Goal: Information Seeking & Learning: Check status

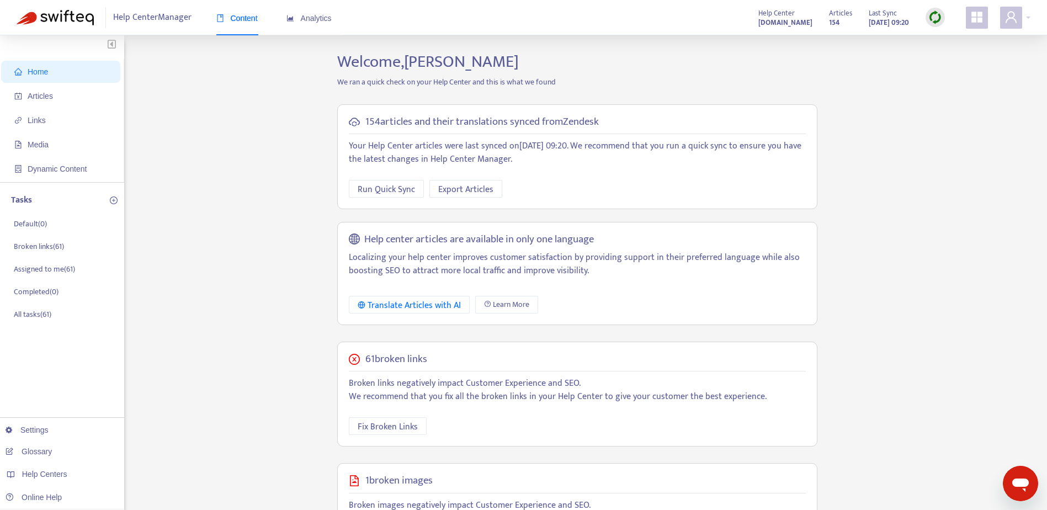
click at [305, 196] on div "Home Articles Links Media Dynamic Content Tasks Default ( 0 ) Broken links ( 61…" at bounding box center [524, 377] width 1014 height 651
click at [330, 18] on span "Analytics" at bounding box center [308, 18] width 45 height 9
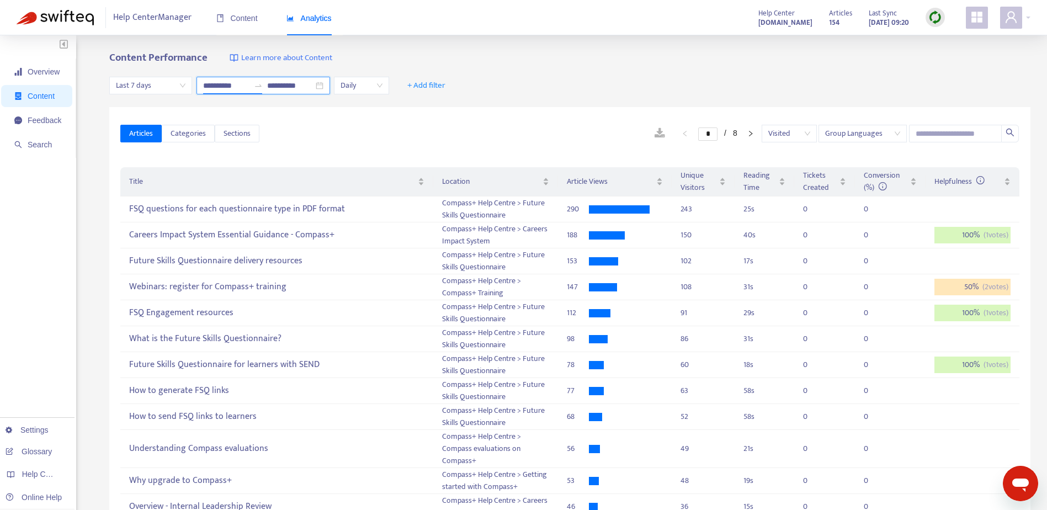
click at [226, 87] on input "**********" at bounding box center [226, 85] width 46 height 12
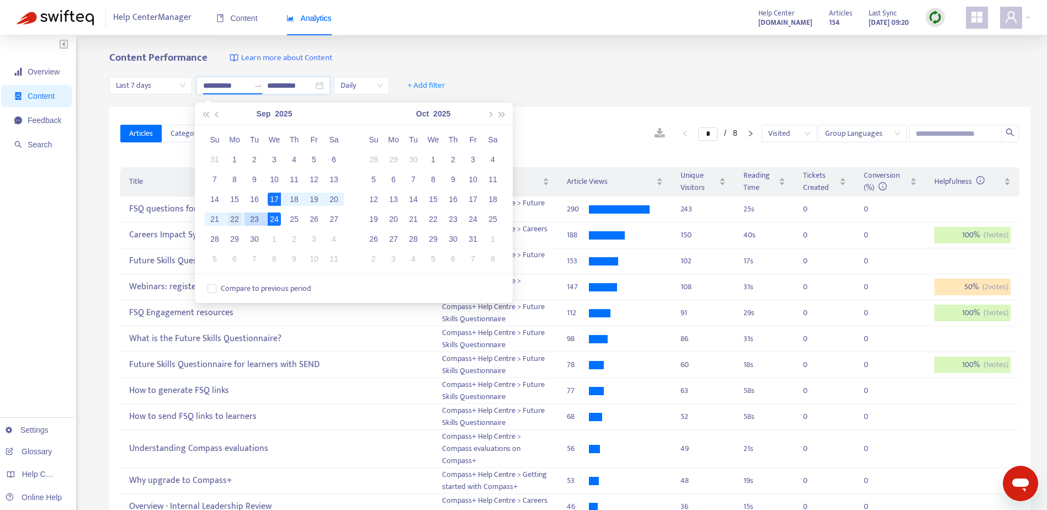
type input "**********"
click at [237, 219] on div "22" at bounding box center [234, 218] width 13 height 13
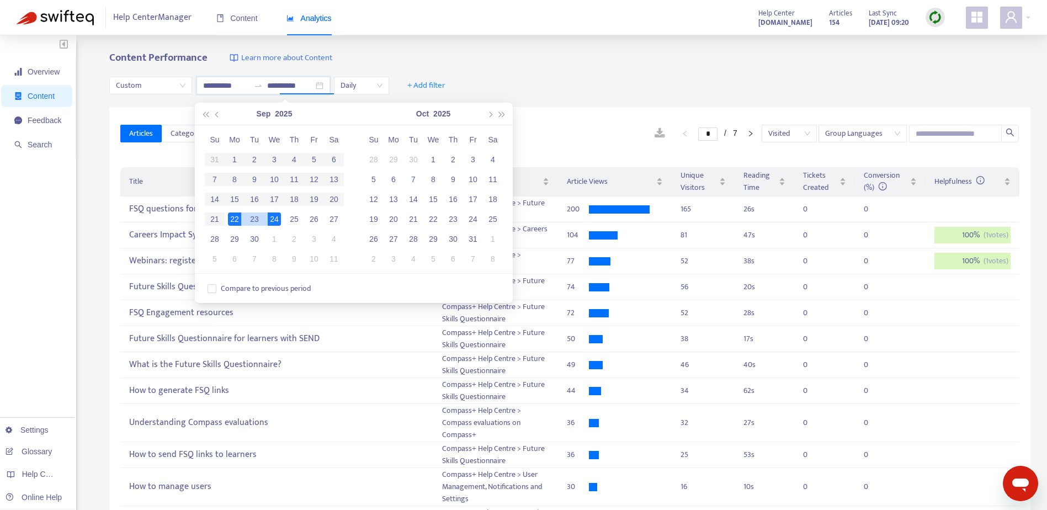
click at [272, 223] on div "24" at bounding box center [274, 218] width 13 height 13
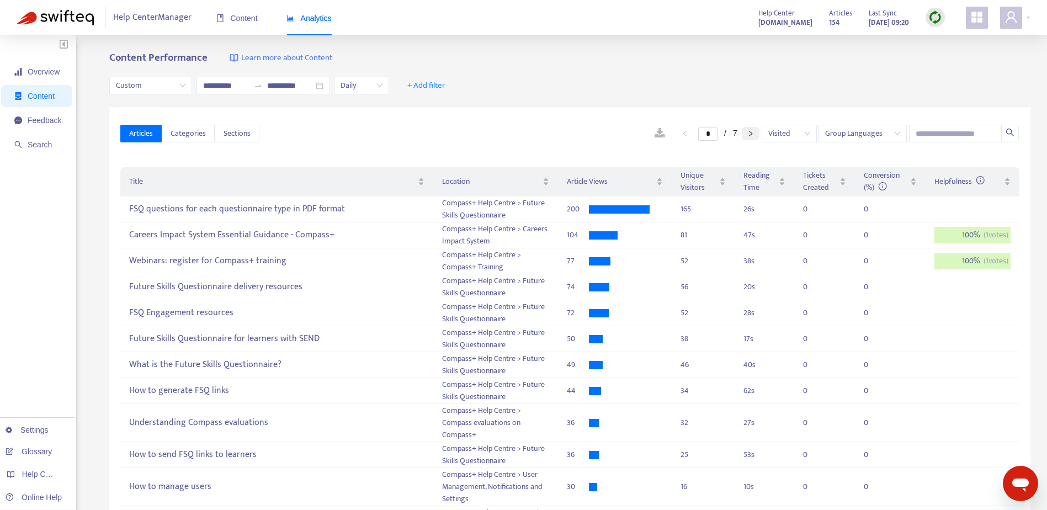
click at [757, 134] on button "button" at bounding box center [751, 133] width 18 height 13
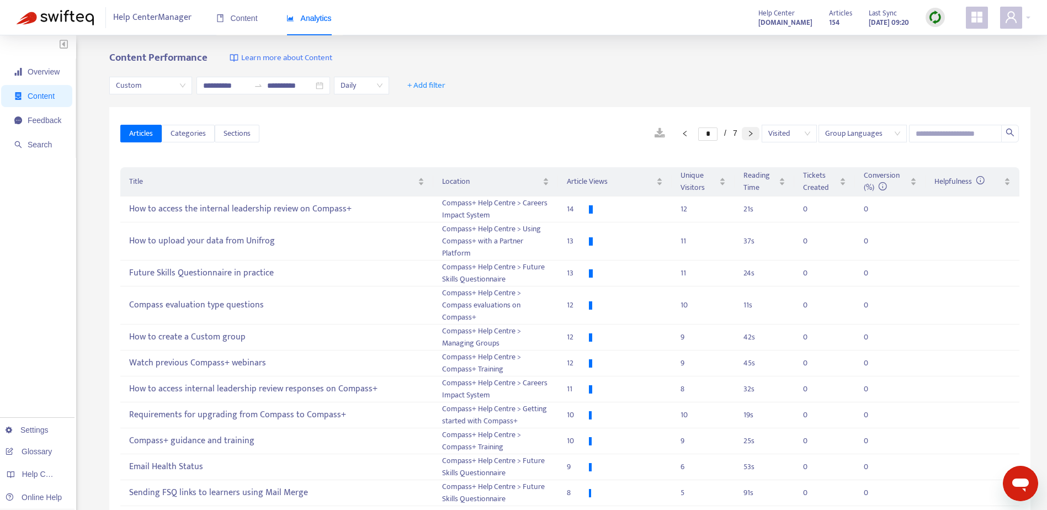
click at [748, 132] on icon "right" at bounding box center [750, 133] width 7 height 7
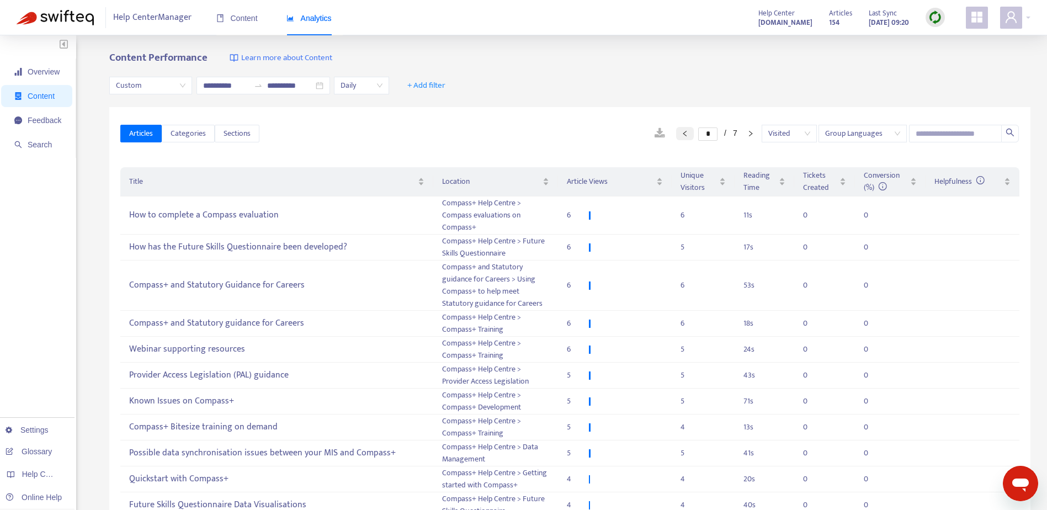
click at [682, 132] on icon "left" at bounding box center [685, 133] width 7 height 7
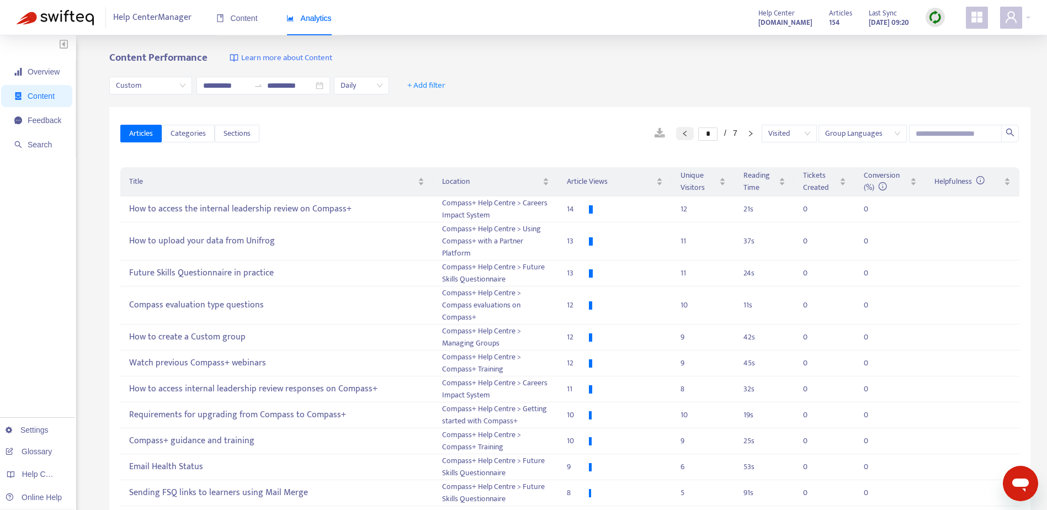
click at [682, 132] on icon "left" at bounding box center [685, 133] width 7 height 7
type input "*"
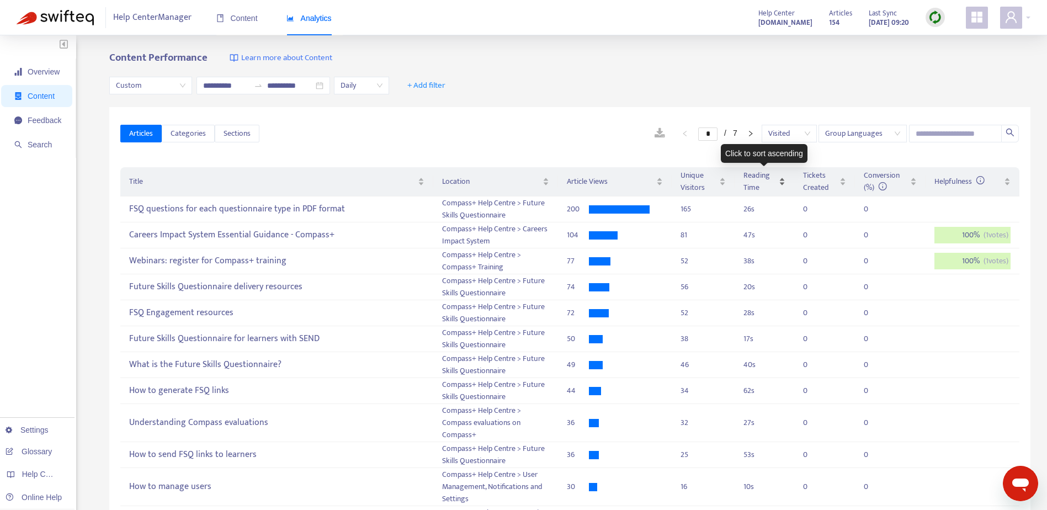
click at [782, 180] on div "Reading Time" at bounding box center [764, 181] width 42 height 24
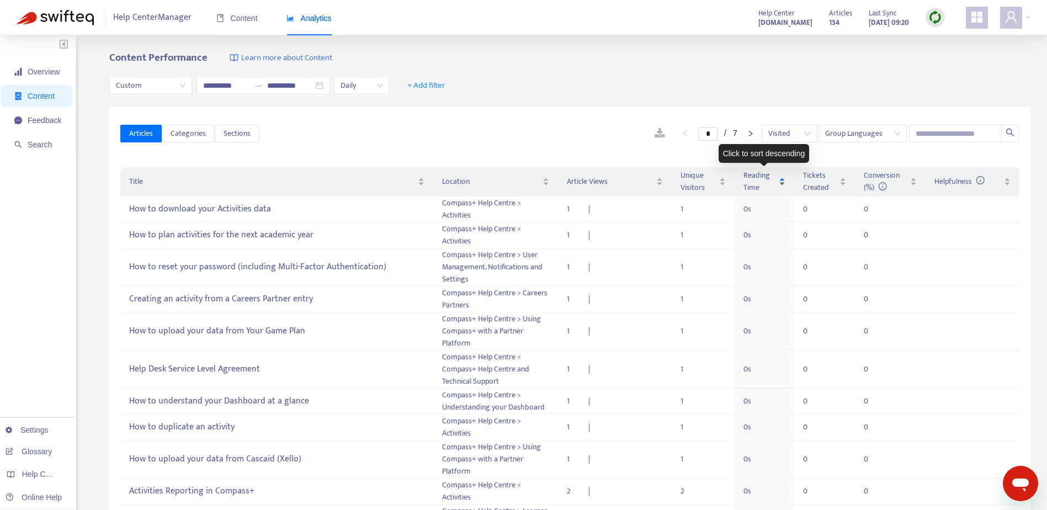
click at [782, 180] on div "Reading Time" at bounding box center [764, 181] width 42 height 24
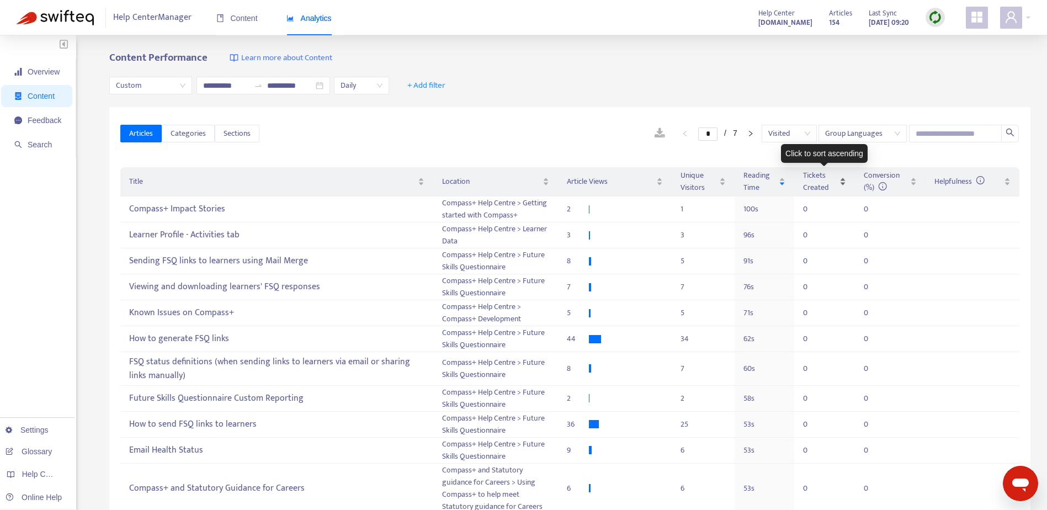
click at [838, 180] on div "Tickets Created" at bounding box center [824, 181] width 43 height 24
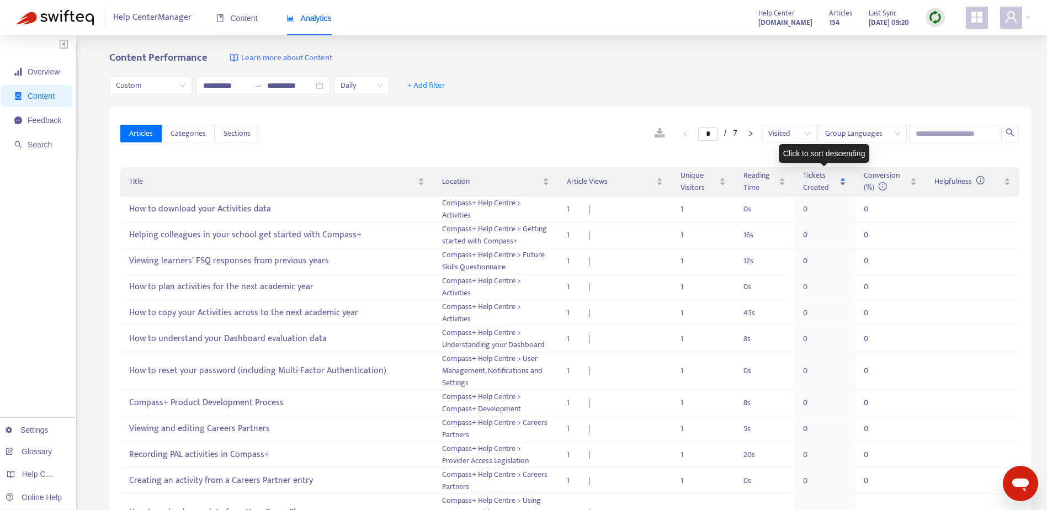
click at [841, 180] on div "Tickets Created" at bounding box center [824, 181] width 43 height 24
